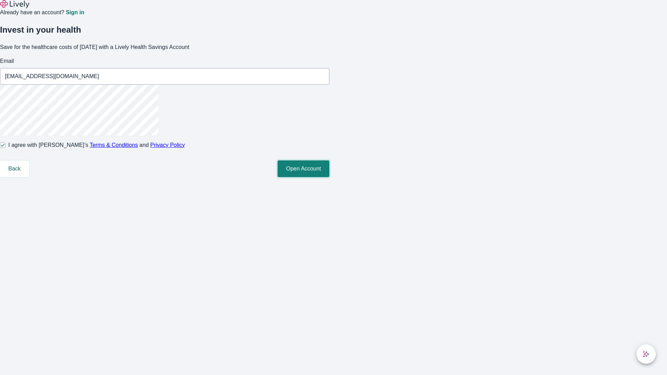
click at [329, 177] on button "Open Account" at bounding box center [304, 168] width 52 height 17
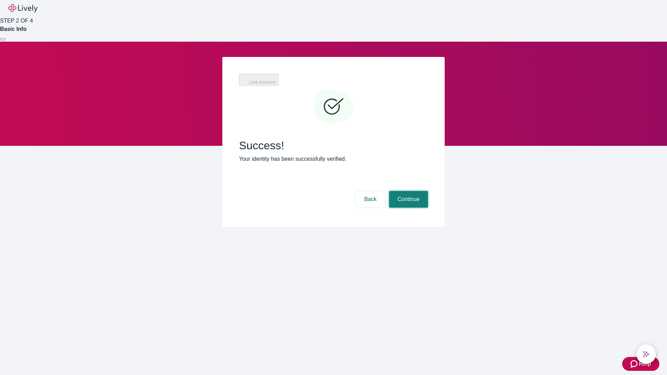
click at [407, 191] on button "Continue" at bounding box center [408, 199] width 39 height 17
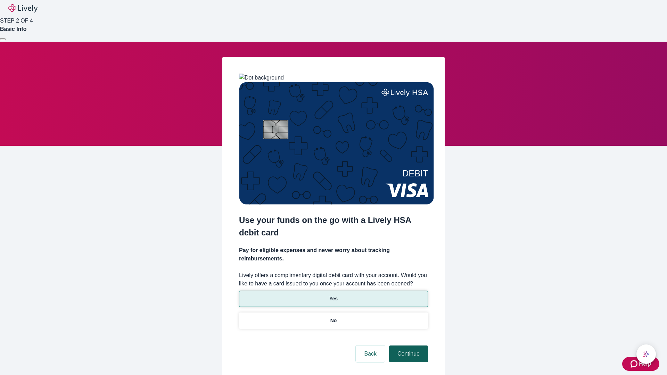
click at [333, 317] on p "No" at bounding box center [333, 320] width 7 height 7
click at [407, 346] on button "Continue" at bounding box center [408, 354] width 39 height 17
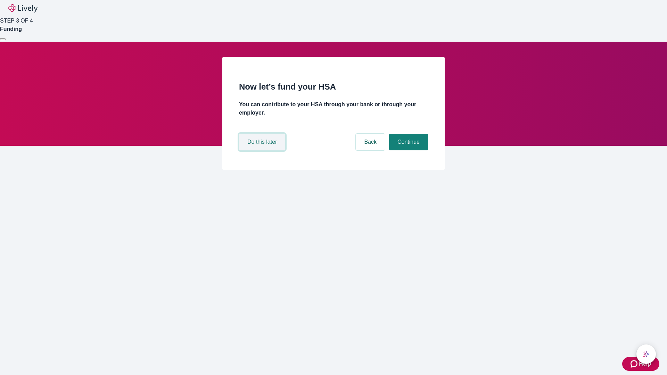
click at [263, 150] on button "Do this later" at bounding box center [262, 142] width 46 height 17
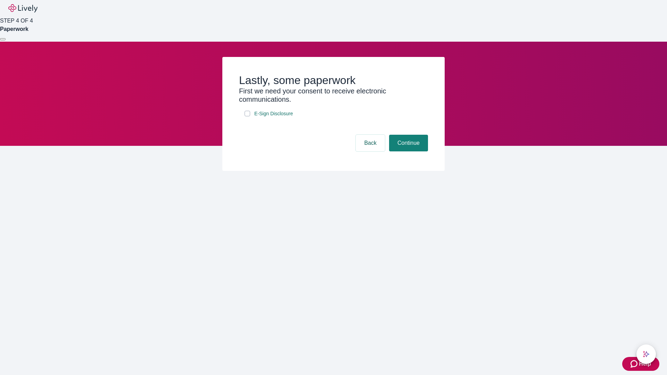
click at [247, 116] on input "E-Sign Disclosure" at bounding box center [248, 114] width 6 height 6
checkbox input "true"
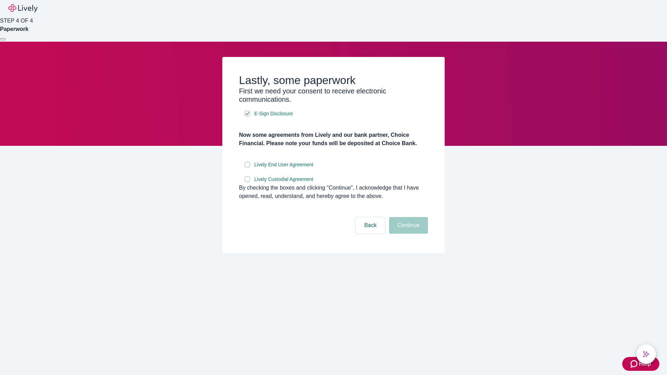
click at [247, 167] on input "Lively End User Agreement" at bounding box center [248, 165] width 6 height 6
checkbox input "true"
click at [247, 182] on input "Lively Custodial Agreement" at bounding box center [248, 179] width 6 height 6
checkbox input "true"
click at [407, 234] on button "Continue" at bounding box center [408, 225] width 39 height 17
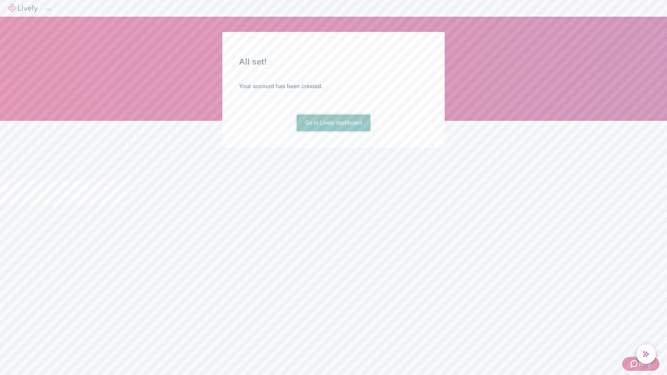
click at [333, 131] on link "Go to Lively dashboard" at bounding box center [334, 123] width 74 height 17
